Goal: Find specific page/section: Find specific page/section

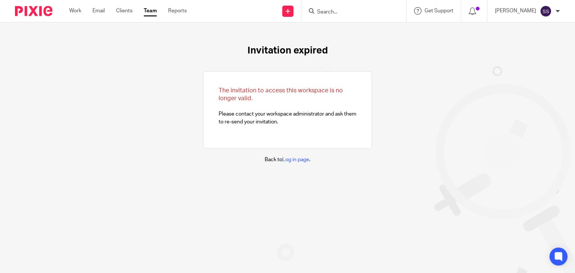
click at [321, 11] on input "Search" at bounding box center [349, 12] width 67 height 7
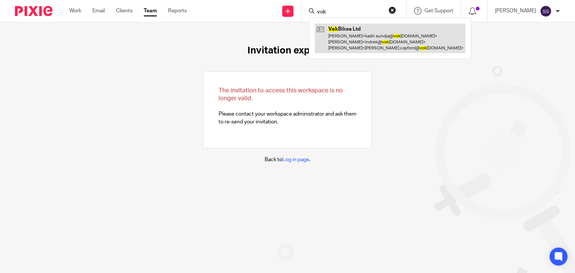
type input "vok"
click at [358, 38] on link at bounding box center [390, 39] width 150 height 30
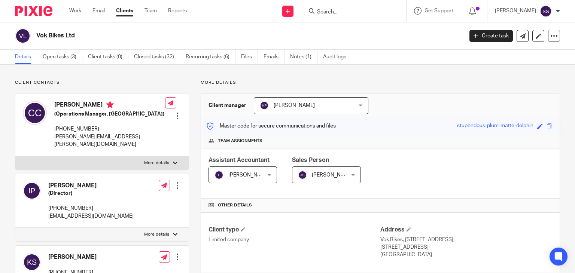
scroll to position [239, 0]
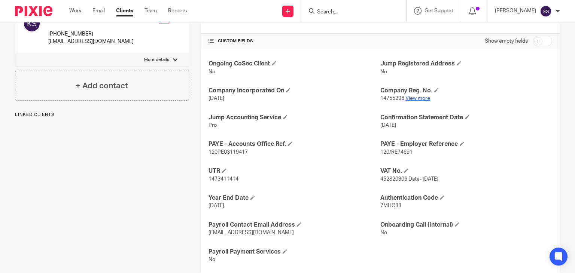
click at [413, 95] on p "14755296 View more" at bounding box center [466, 98] width 172 height 7
click at [415, 98] on link "View more" at bounding box center [417, 98] width 25 height 5
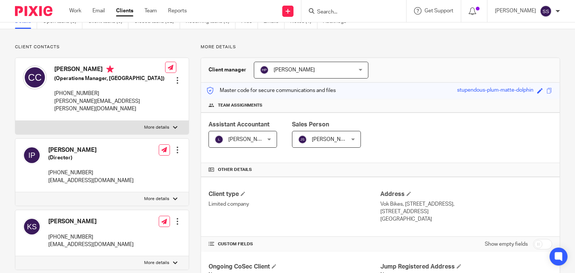
scroll to position [0, 0]
